Goal: Information Seeking & Learning: Find specific fact

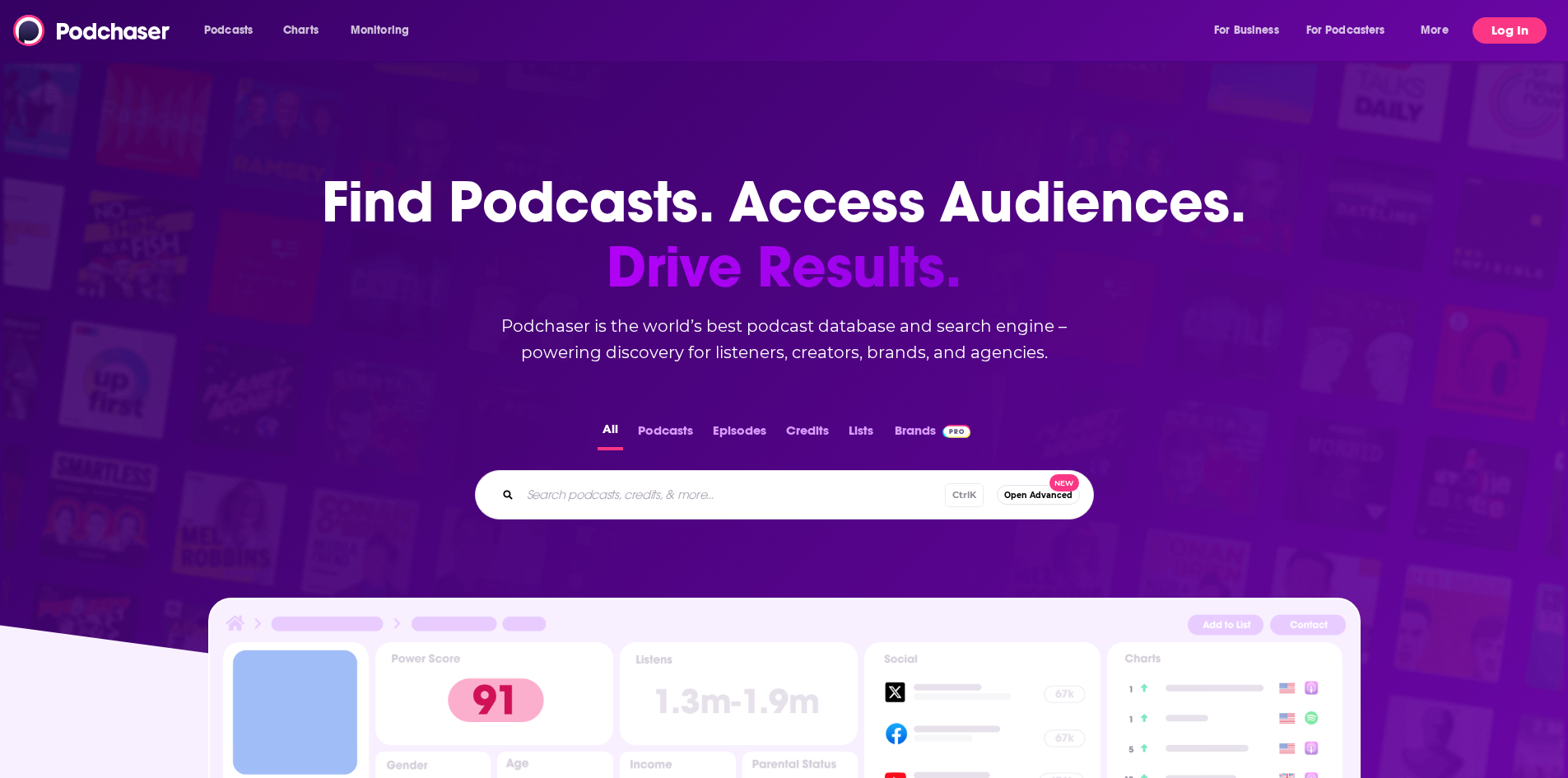
click at [1517, 34] on button "Log In" at bounding box center [1510, 30] width 74 height 26
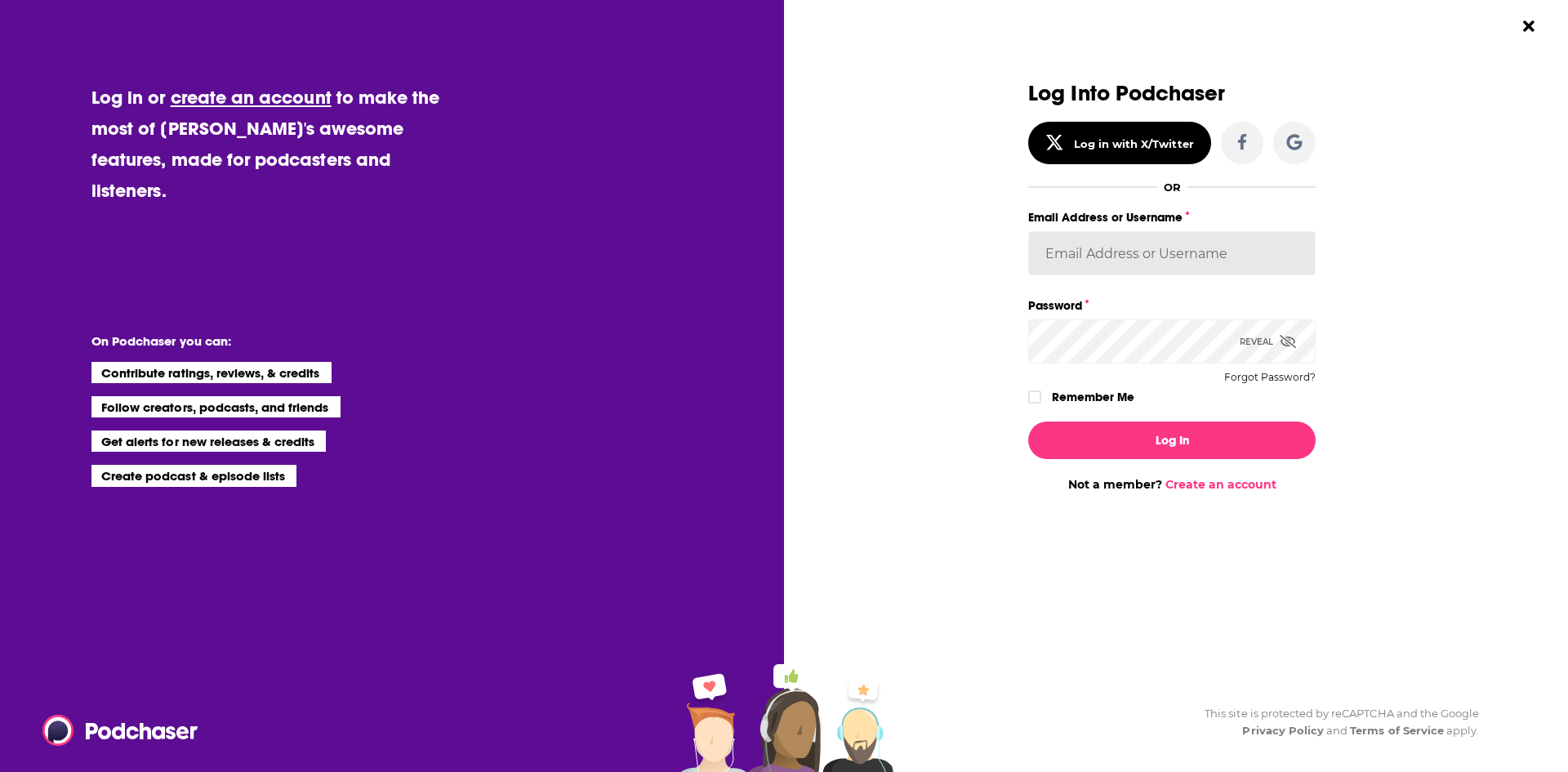
drag, startPoint x: 1193, startPoint y: 257, endPoint x: 1197, endPoint y: 270, distance: 13.6
click at [1193, 253] on input "Email Address or Username" at bounding box center [1172, 253] width 287 height 44
type input "[EMAIL_ADDRESS][DOMAIN_NAME]"
click at [1028, 421] on button "Log In" at bounding box center [1172, 440] width 287 height 37
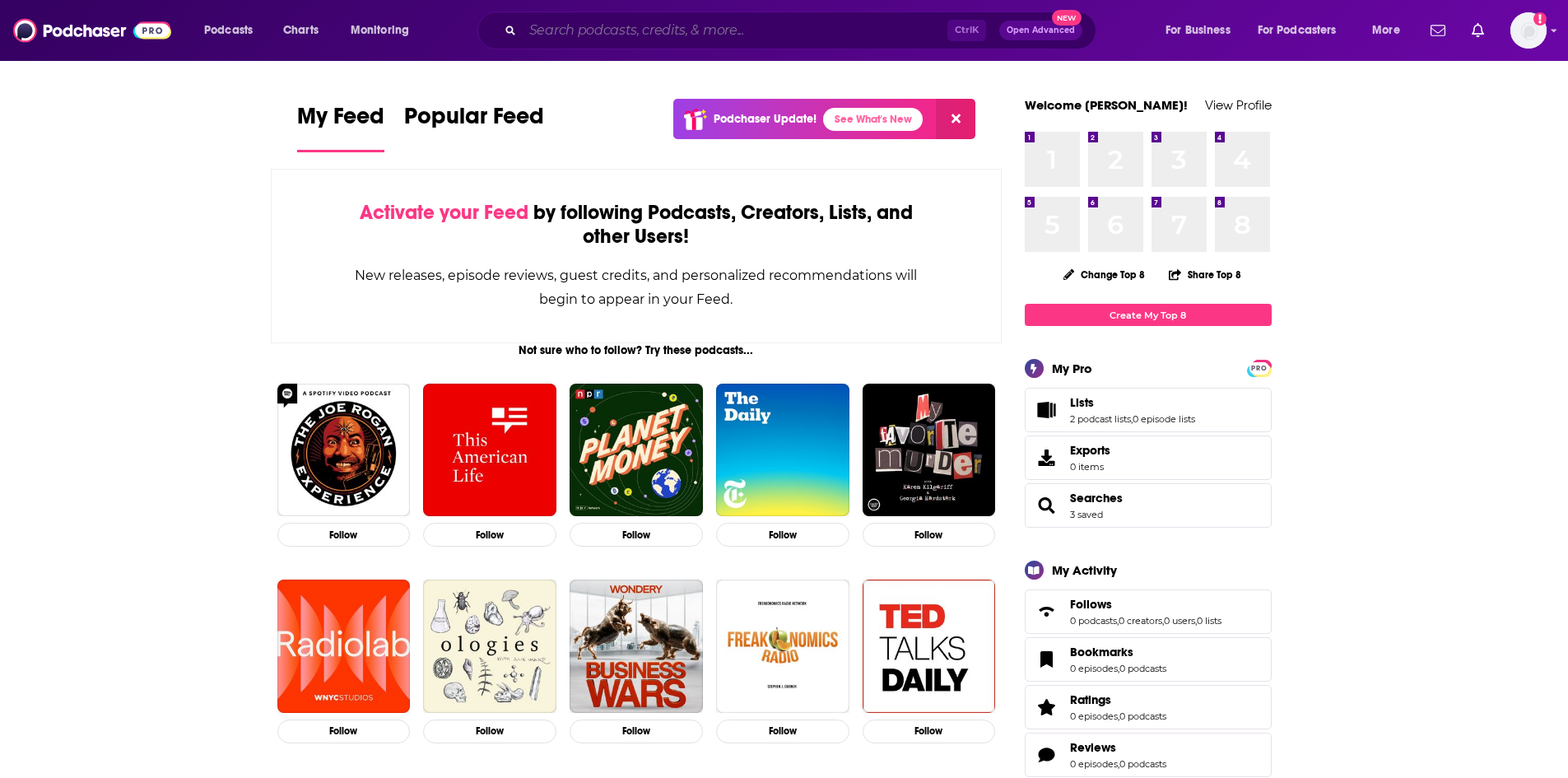
click at [712, 24] on input "Search podcasts, credits, & more..." at bounding box center [735, 30] width 425 height 26
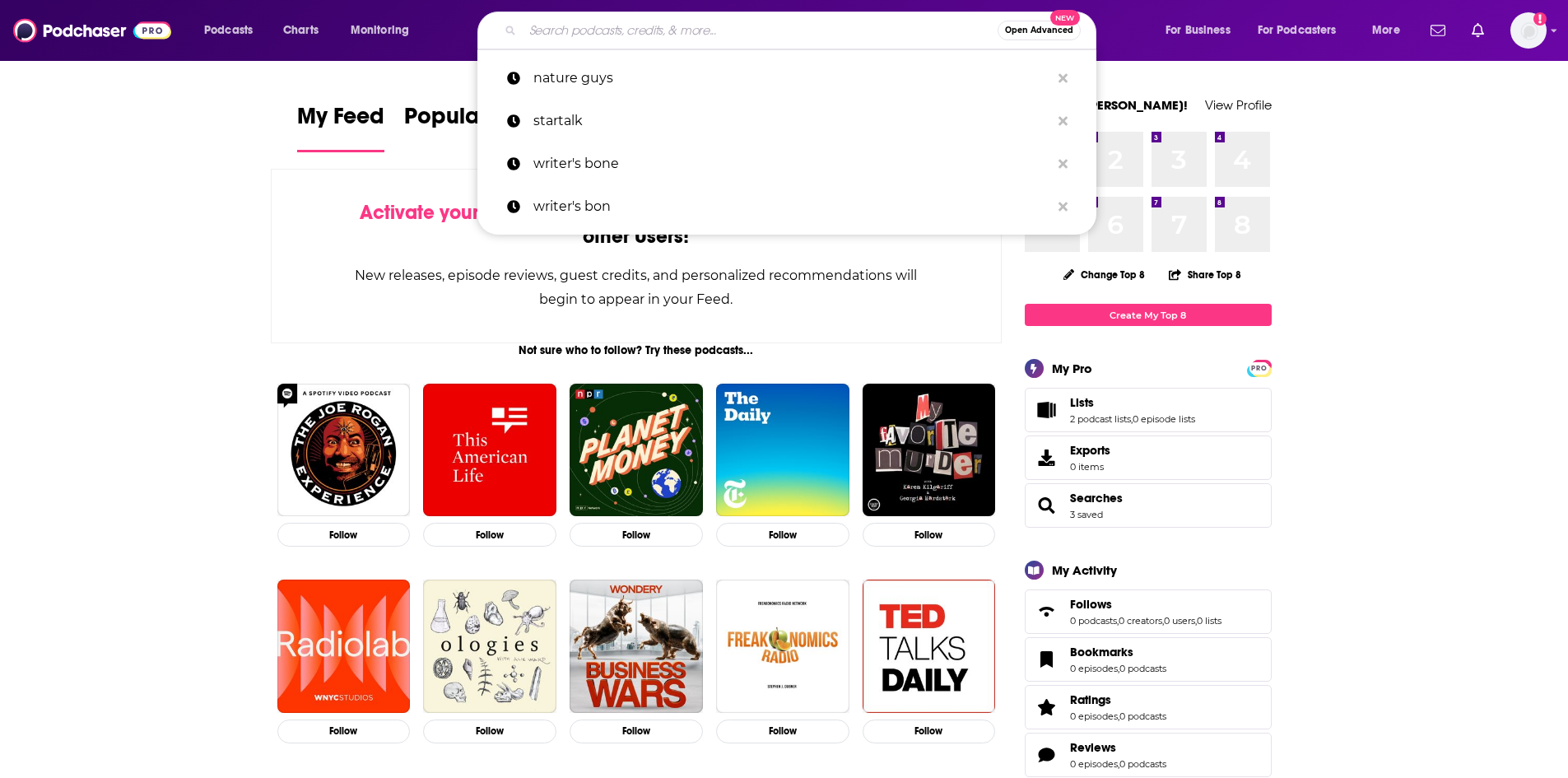
paste input "[DATE] Night with [PERSON_NAME]"
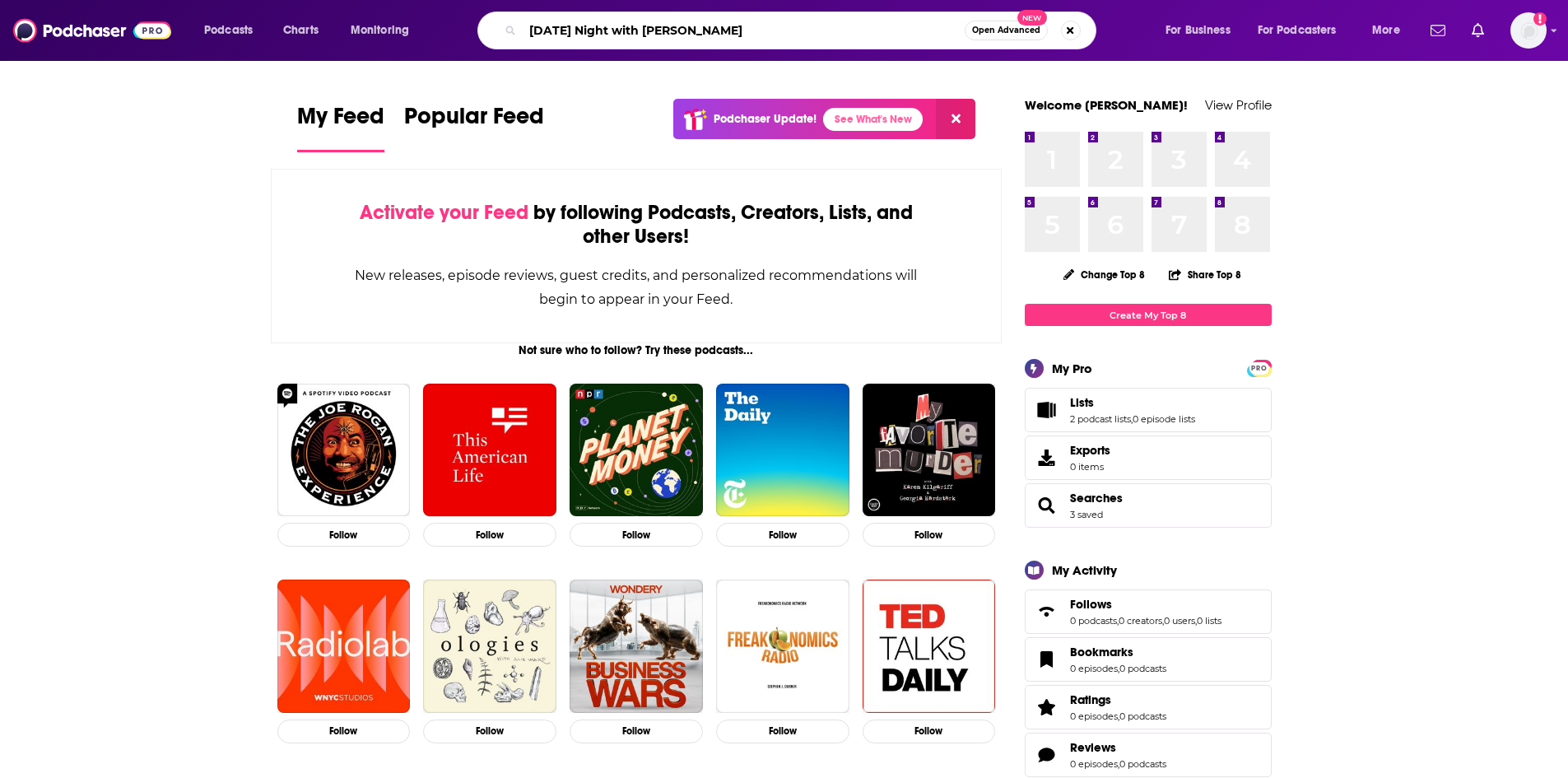
type input "[DATE] Night with [PERSON_NAME]"
